Goal: Task Accomplishment & Management: Manage account settings

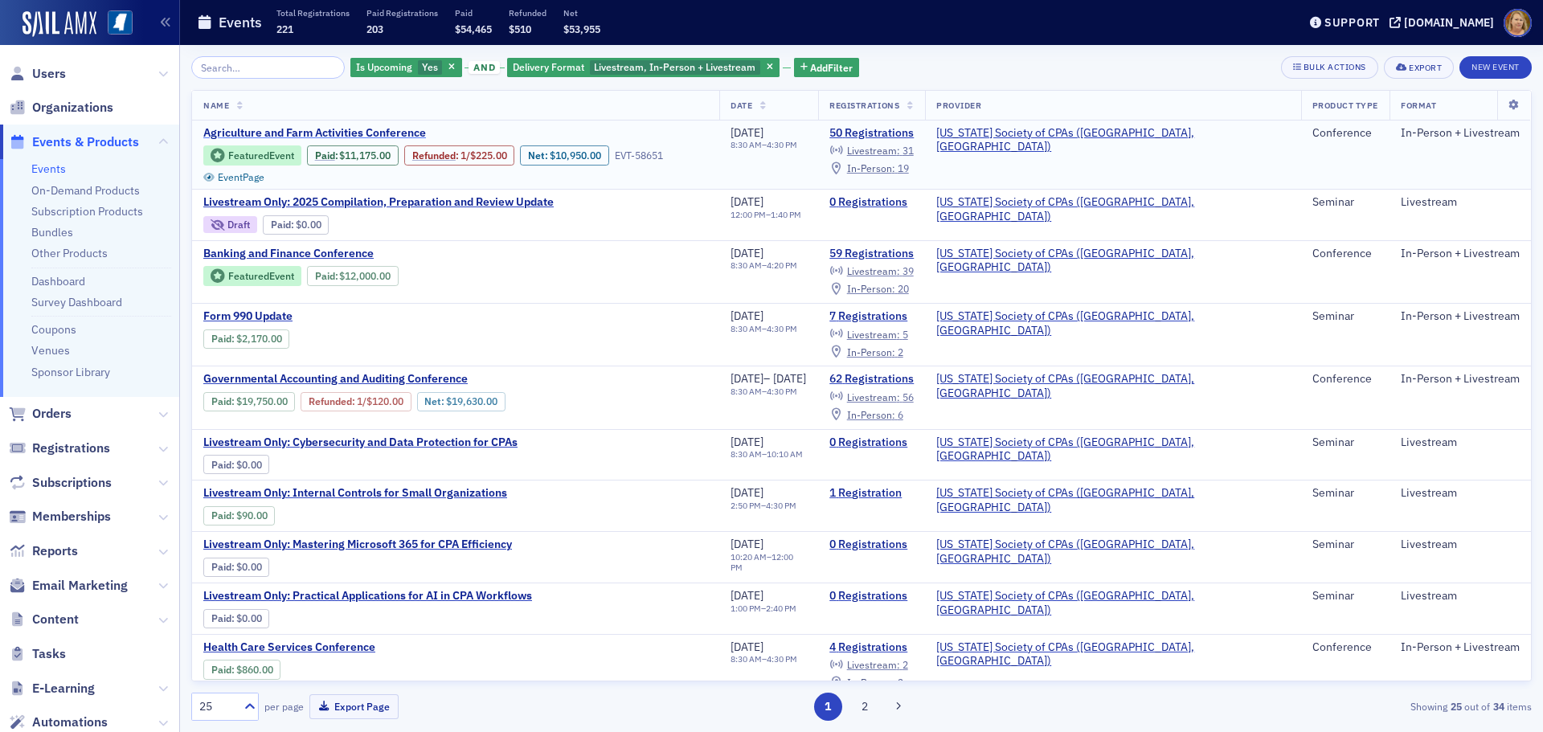
click at [258, 132] on span "Agriculture and Farm Activities Conference" at bounding box center [338, 133] width 270 height 14
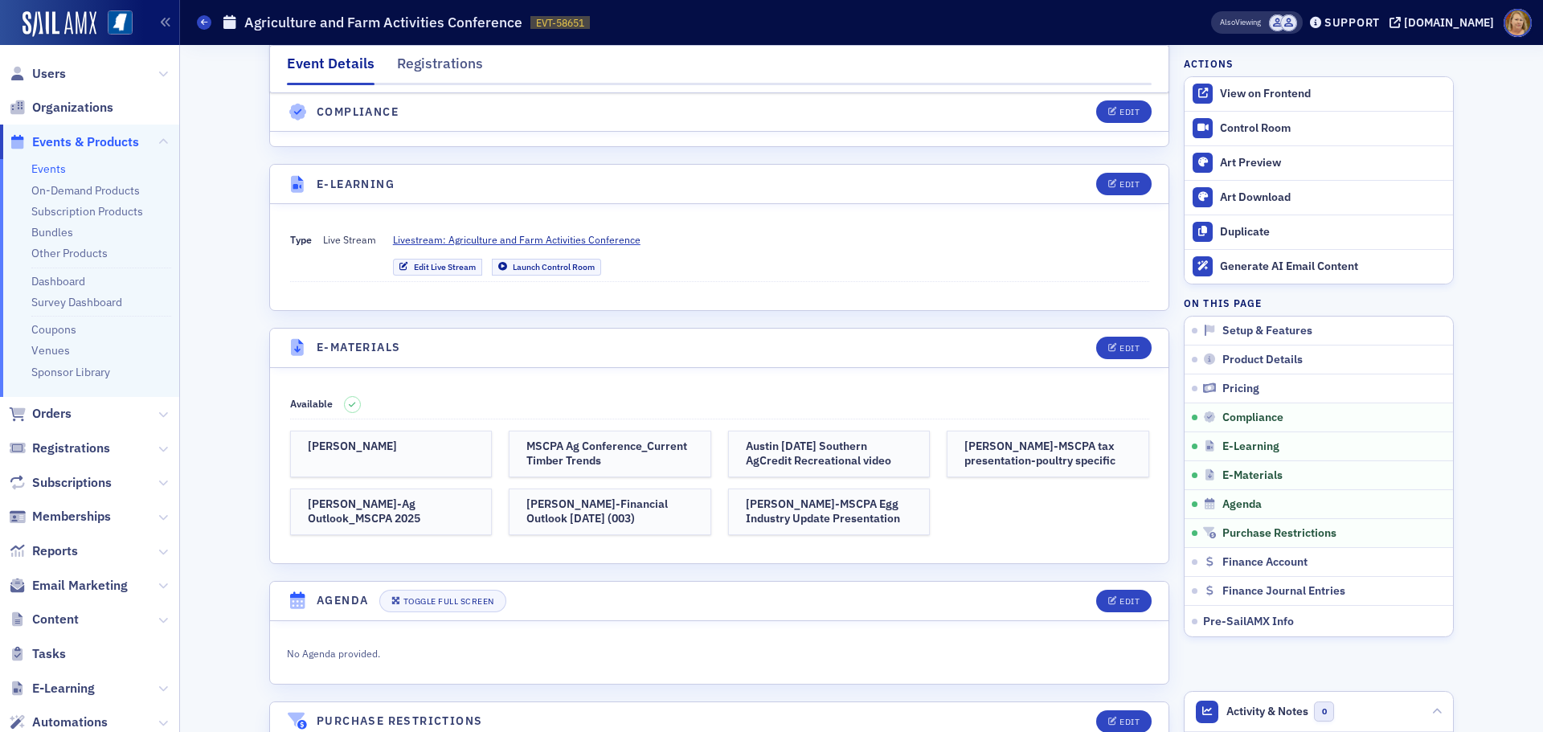
scroll to position [2170, 0]
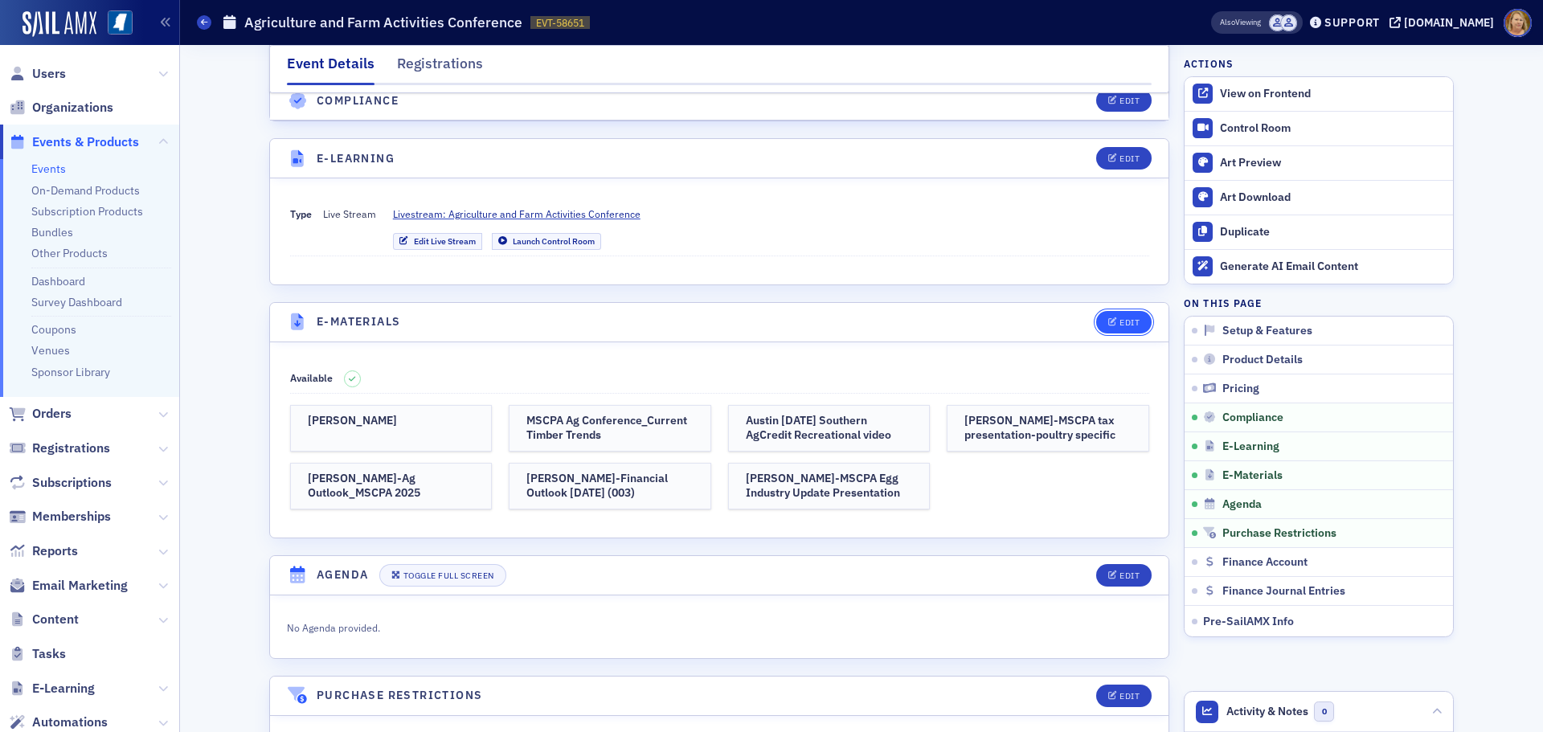
click at [1122, 311] on button "Edit" at bounding box center [1123, 322] width 55 height 23
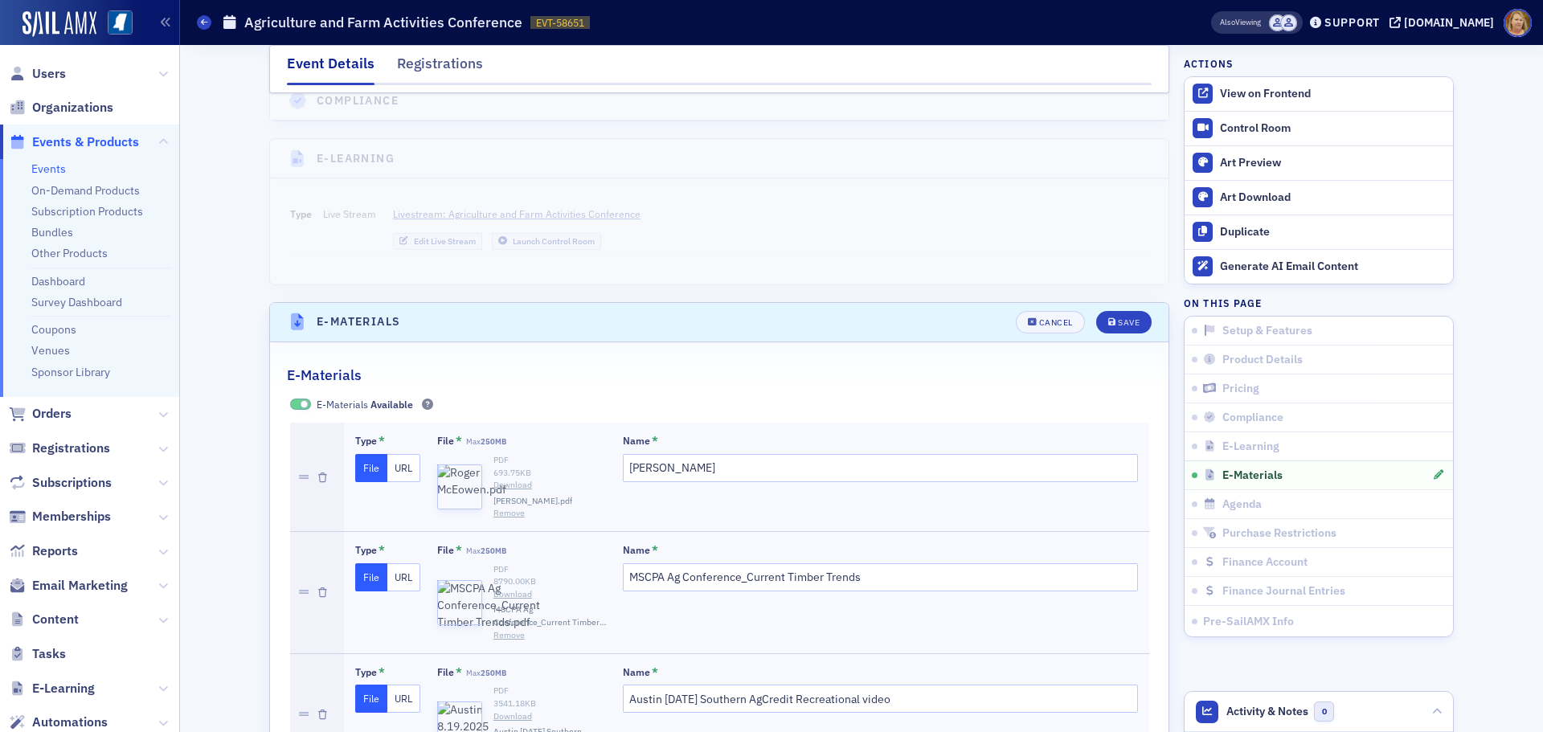
scroll to position [2338, 0]
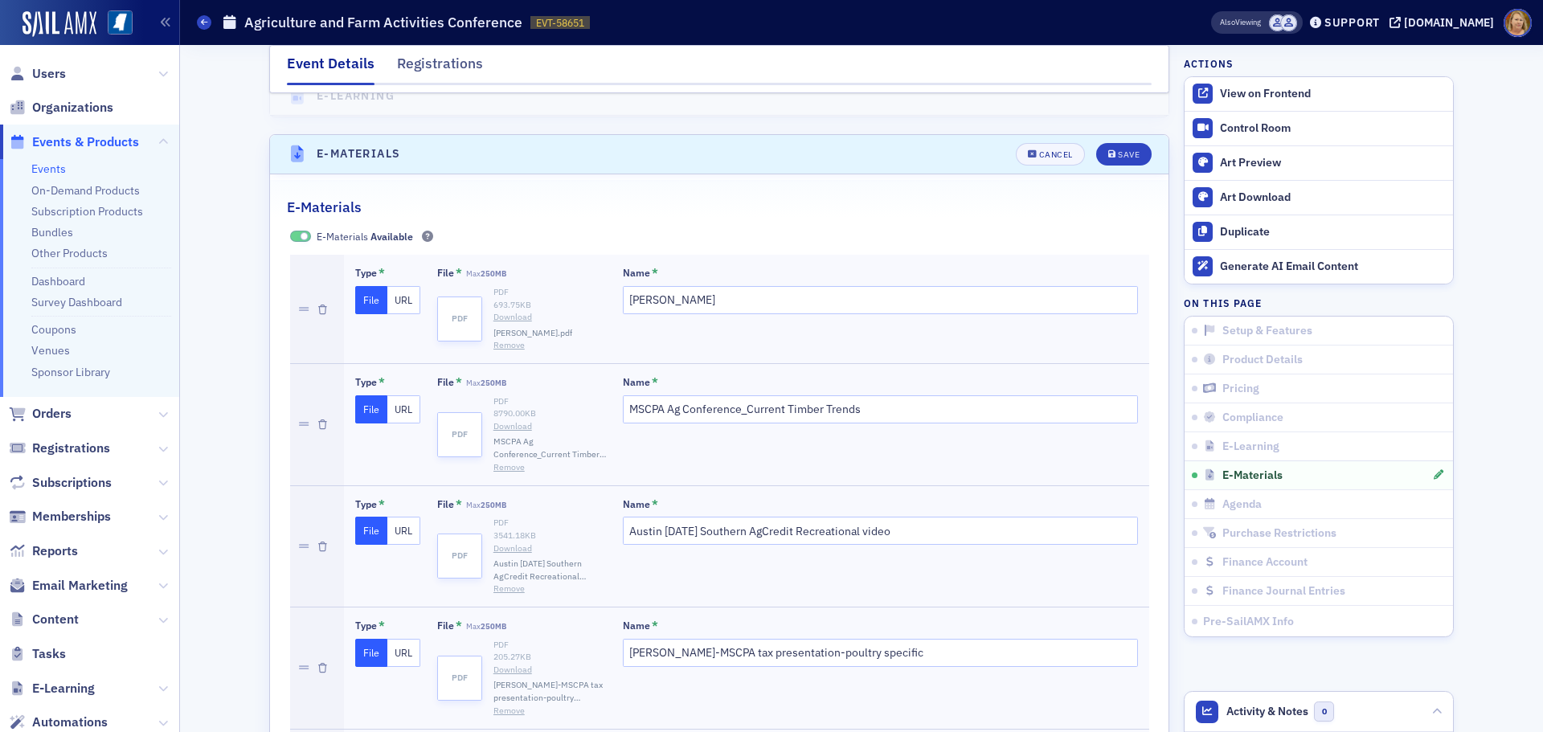
click at [512, 339] on button "Remove" at bounding box center [508, 345] width 31 height 13
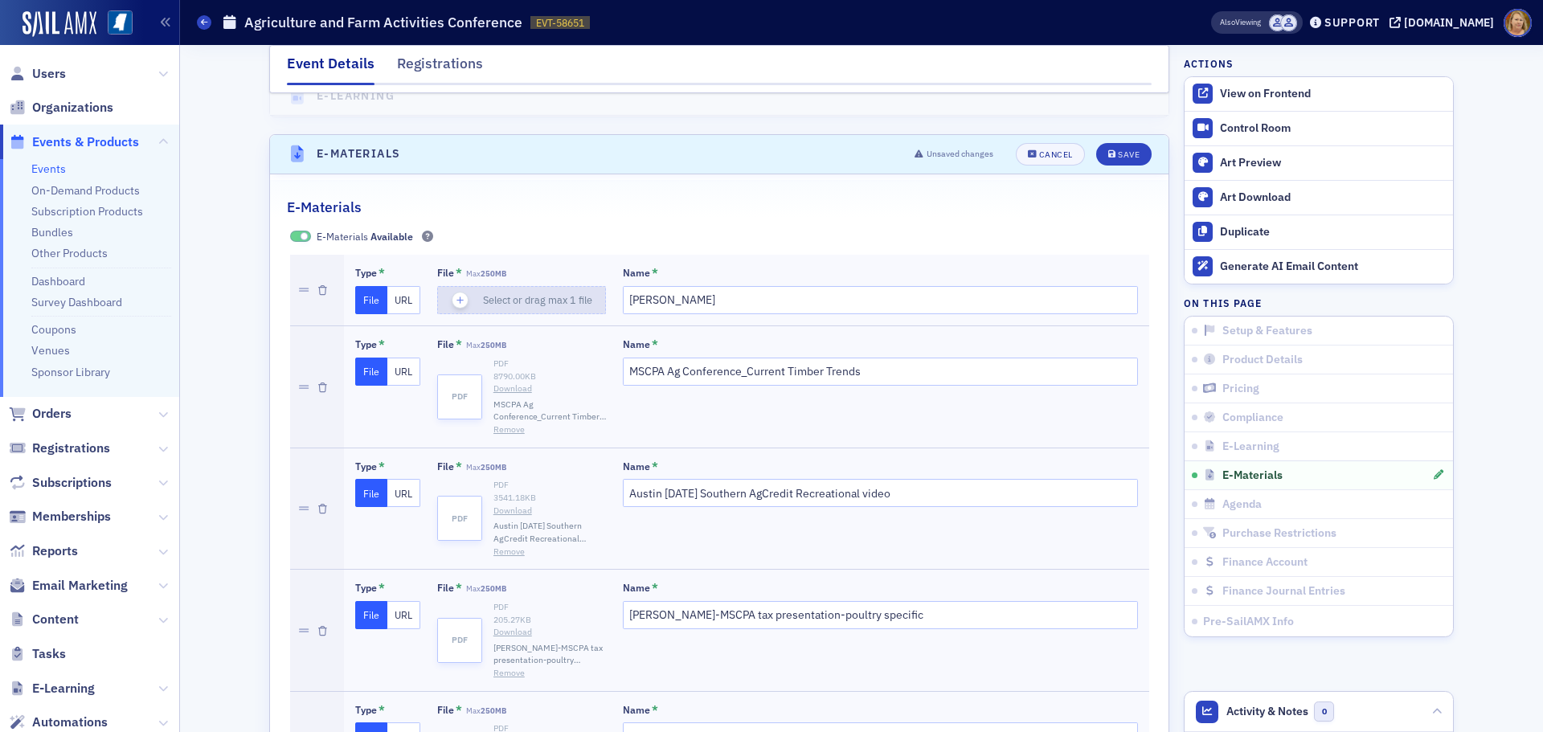
click at [453, 293] on icon "button" at bounding box center [460, 300] width 14 height 14
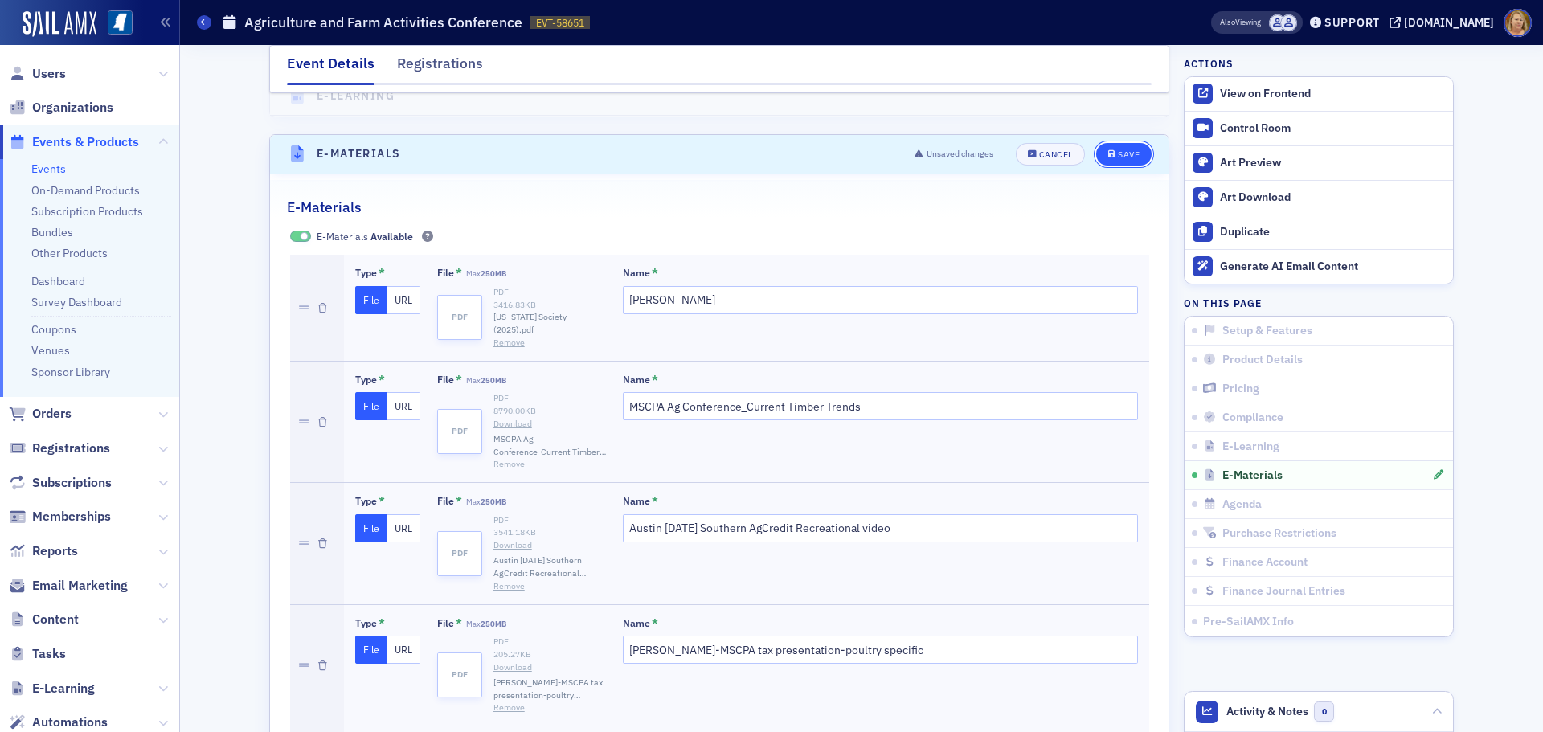
click at [1128, 150] on div "Save" at bounding box center [1129, 154] width 22 height 9
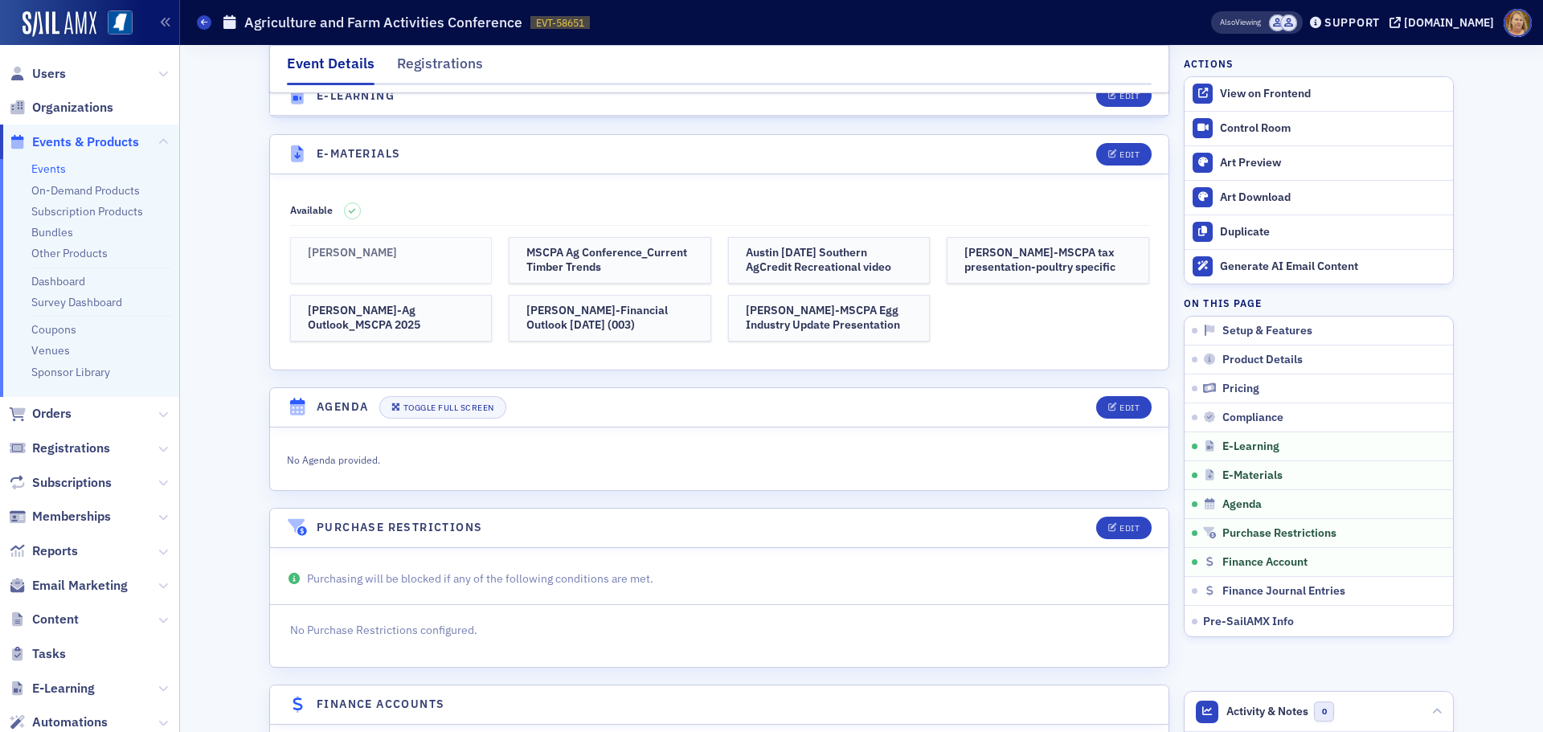
click at [409, 246] on h3 "[PERSON_NAME]" at bounding box center [391, 253] width 167 height 14
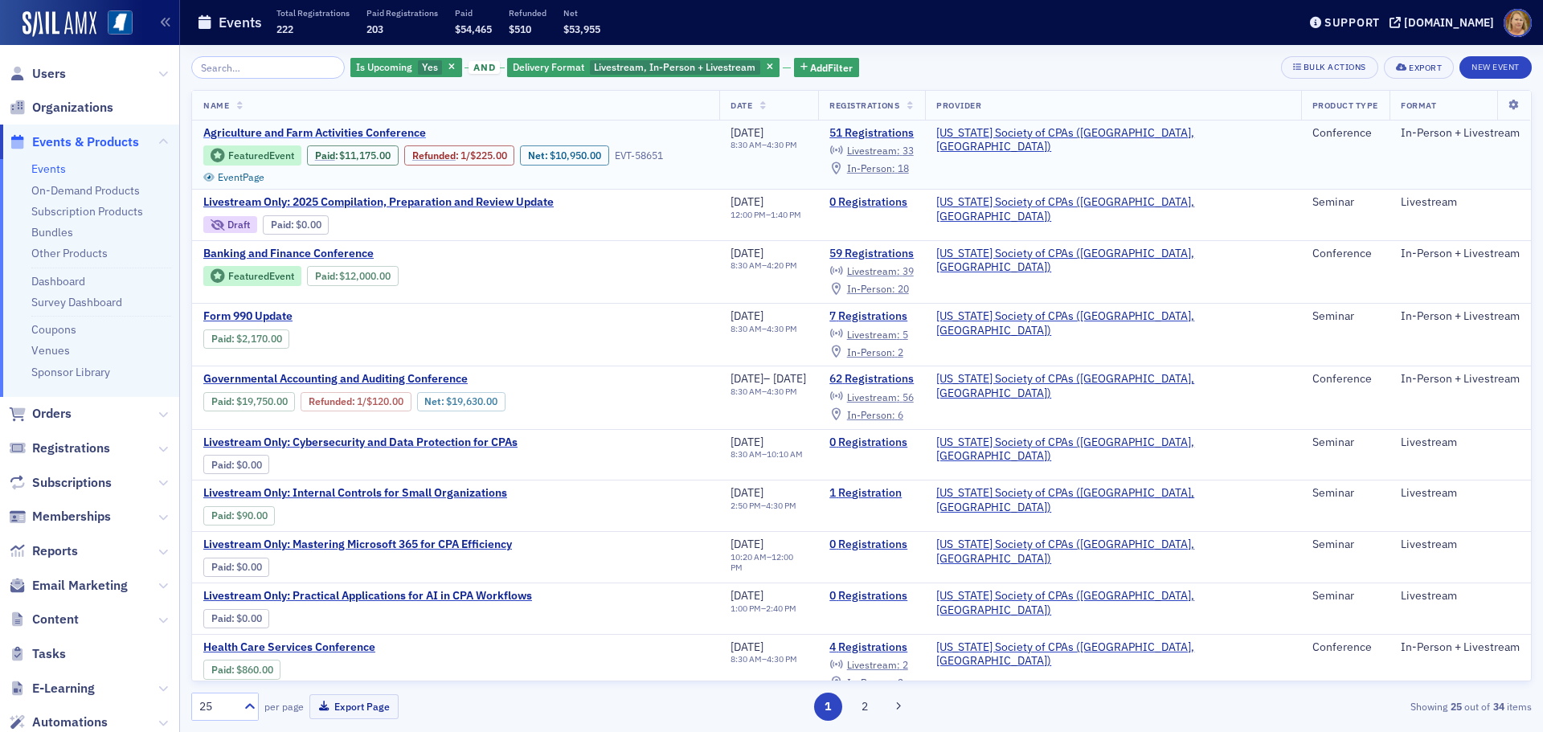
click at [297, 133] on span "Agriculture and Farm Activities Conference" at bounding box center [338, 133] width 270 height 14
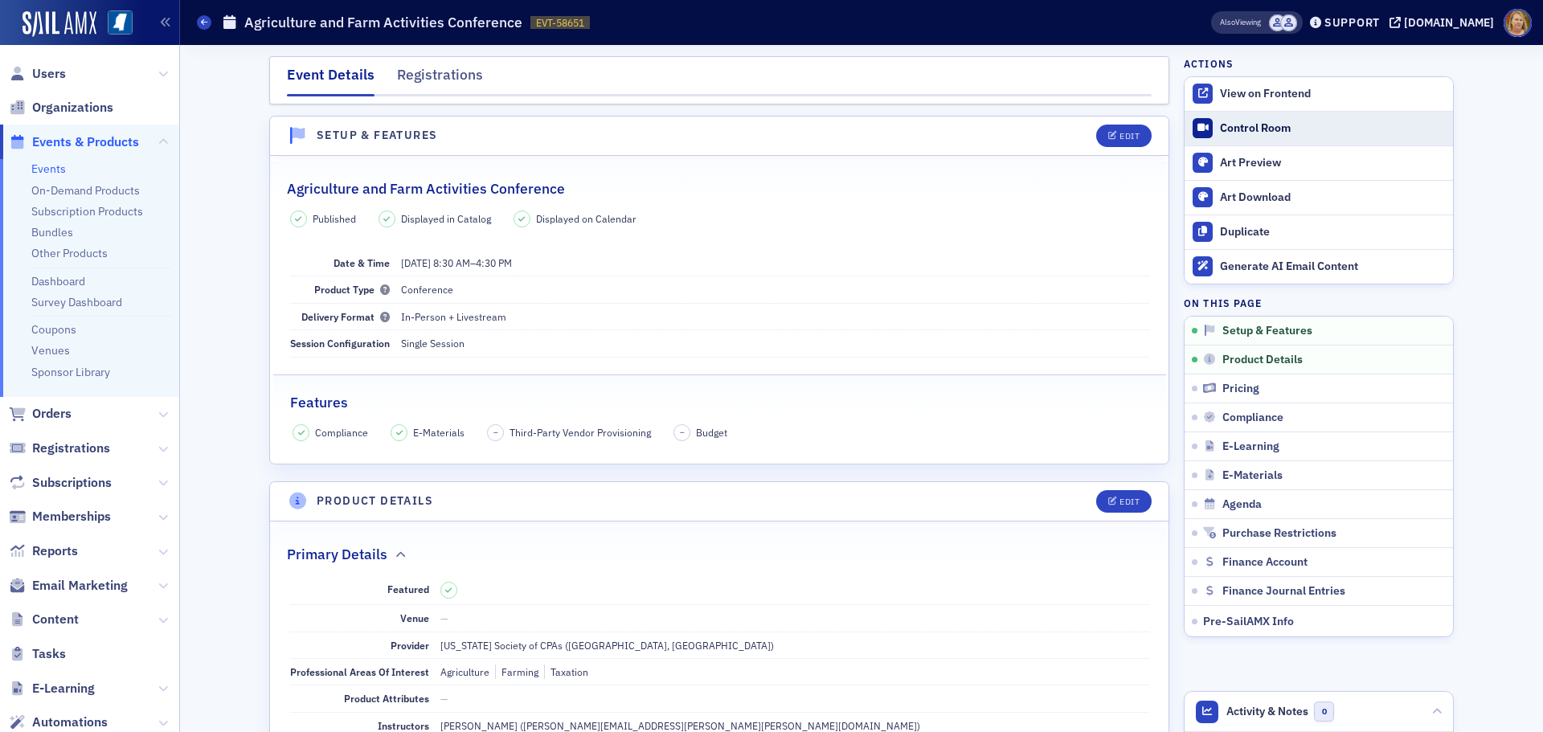
click at [1267, 117] on link "Control Room" at bounding box center [1319, 129] width 268 height 34
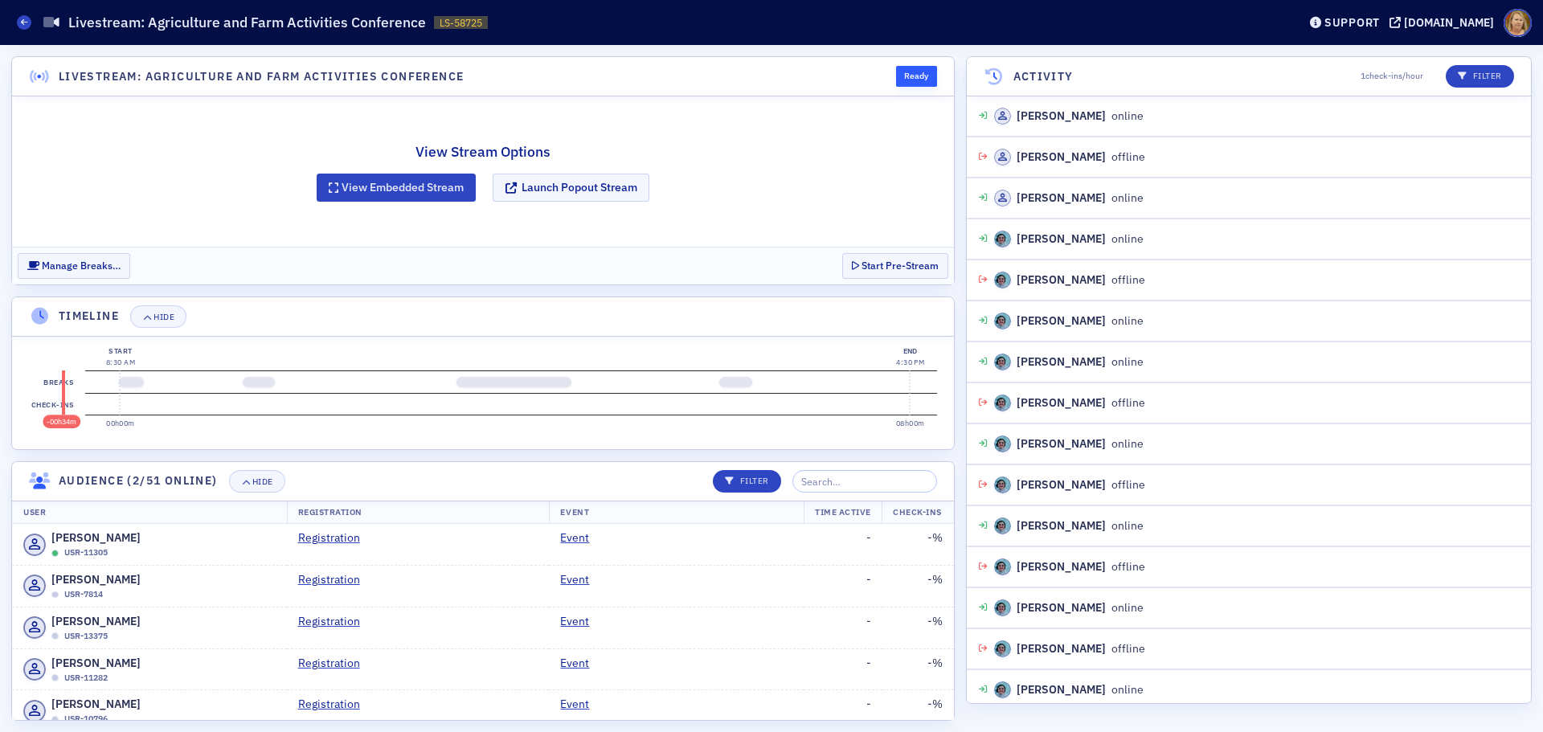
scroll to position [1197, 0]
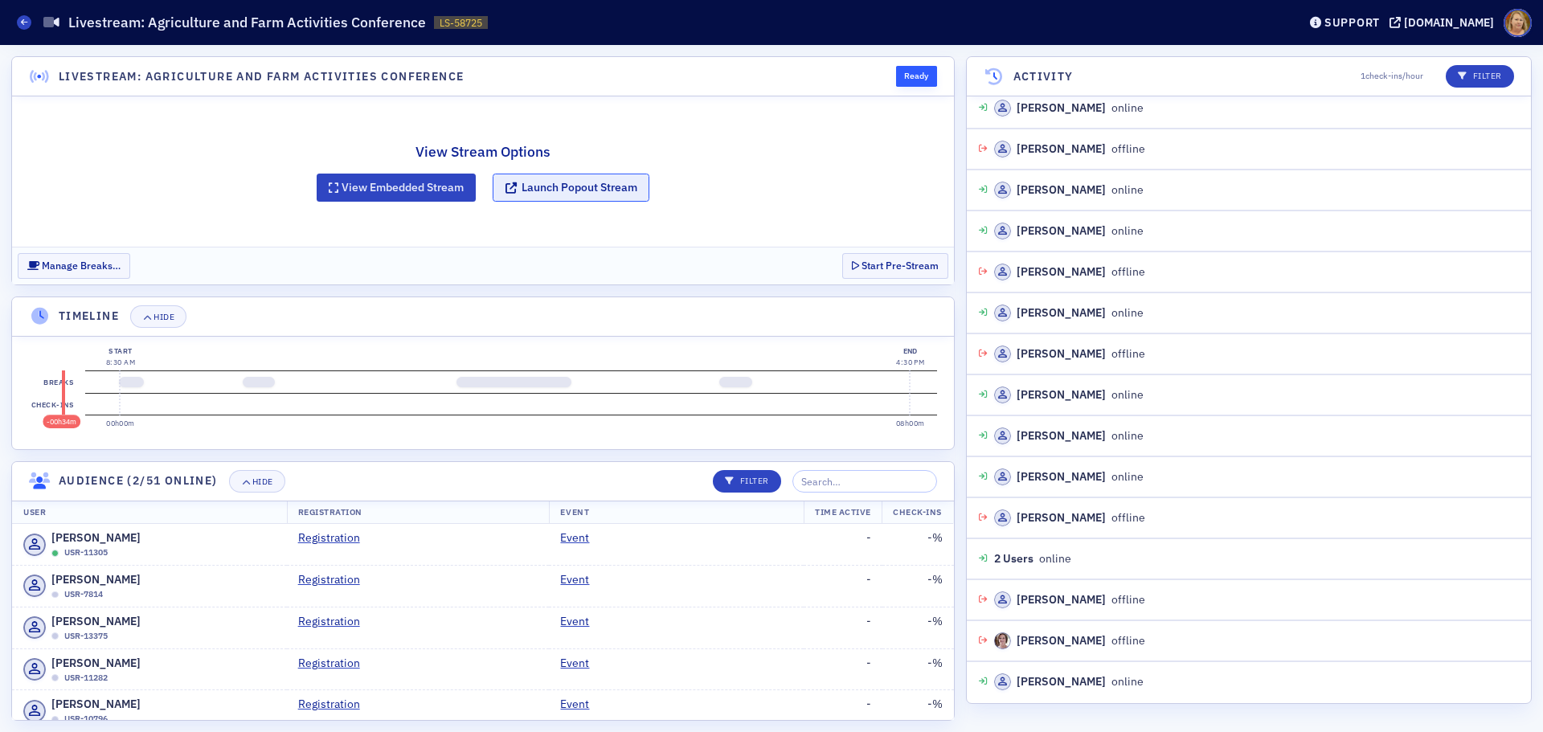
click at [569, 184] on button "Launch Popout Stream" at bounding box center [571, 188] width 157 height 28
